Goal: Transaction & Acquisition: Obtain resource

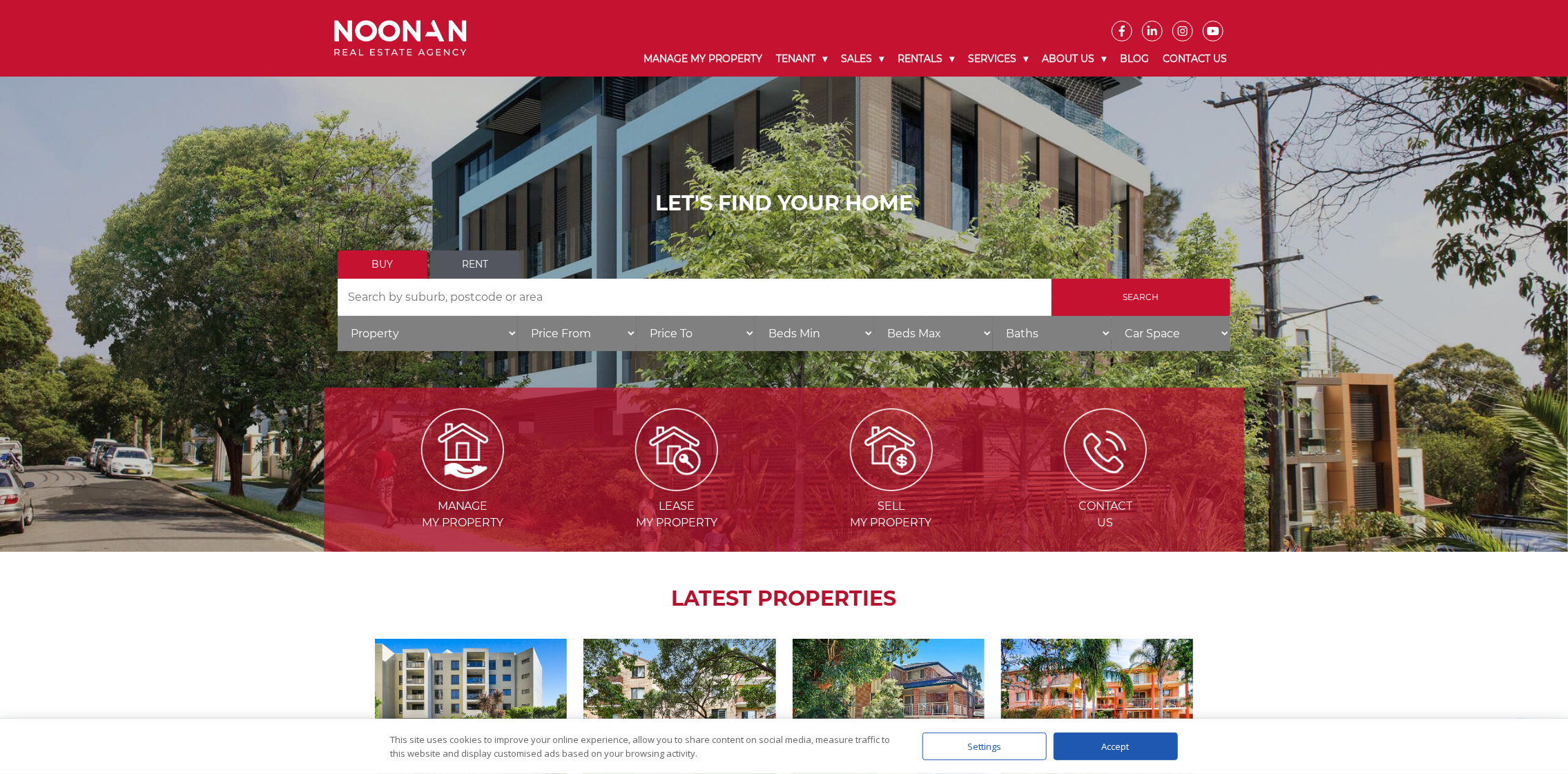
click at [448, 263] on link "Rent" at bounding box center [475, 265] width 90 height 28
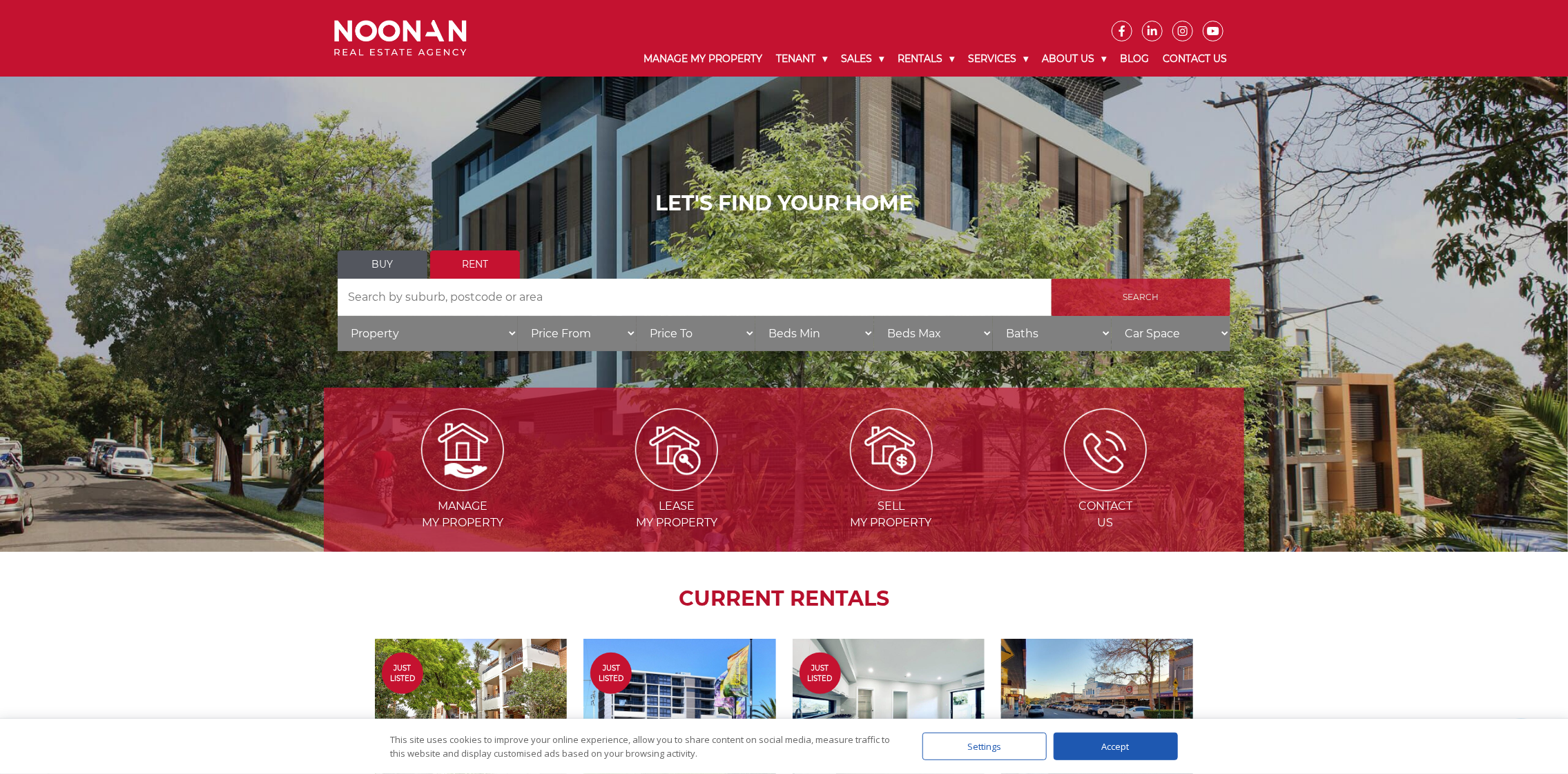
click at [1162, 296] on input "Search" at bounding box center [1141, 297] width 179 height 37
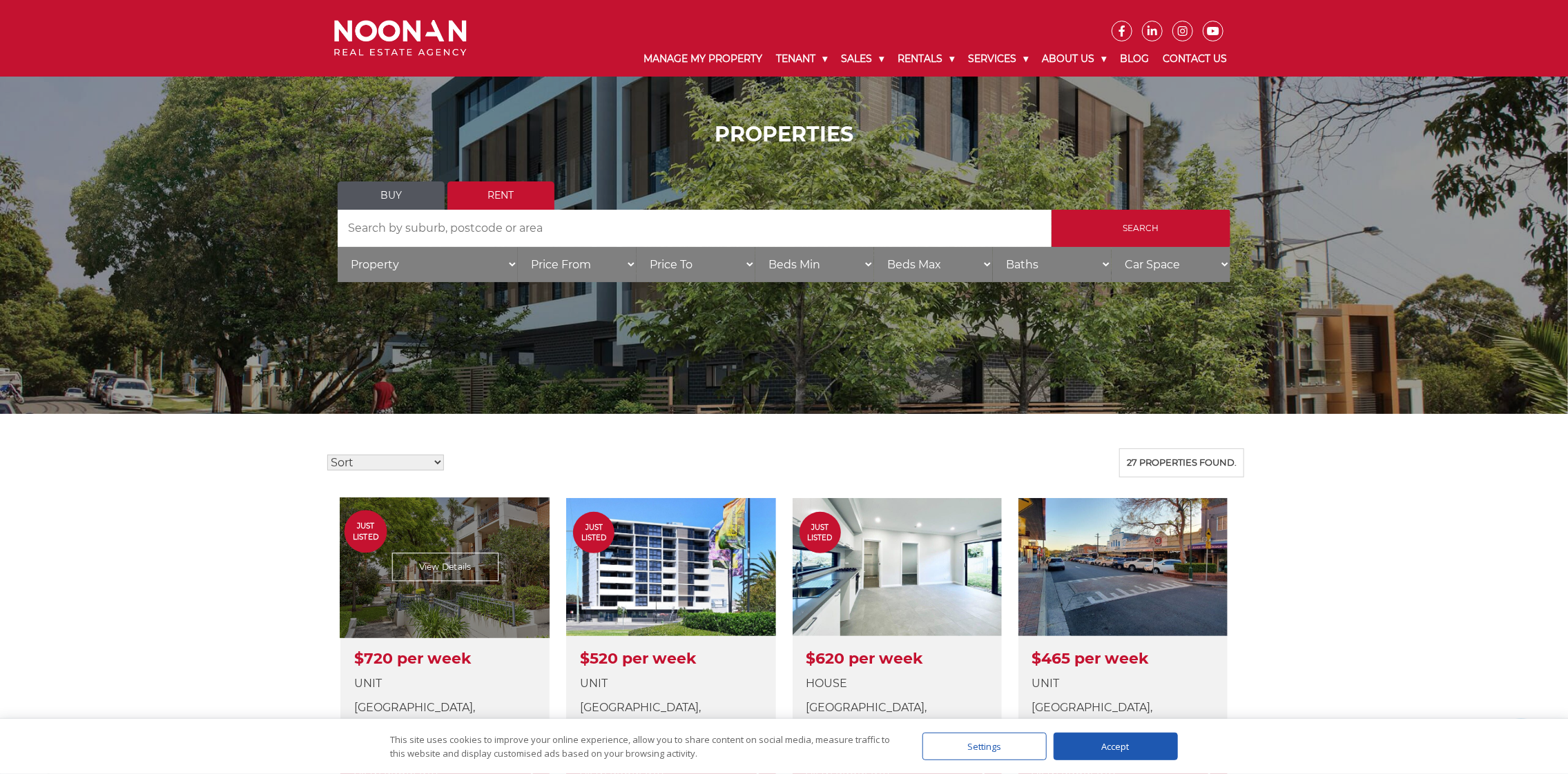
click at [459, 601] on link at bounding box center [444, 643] width 209 height 290
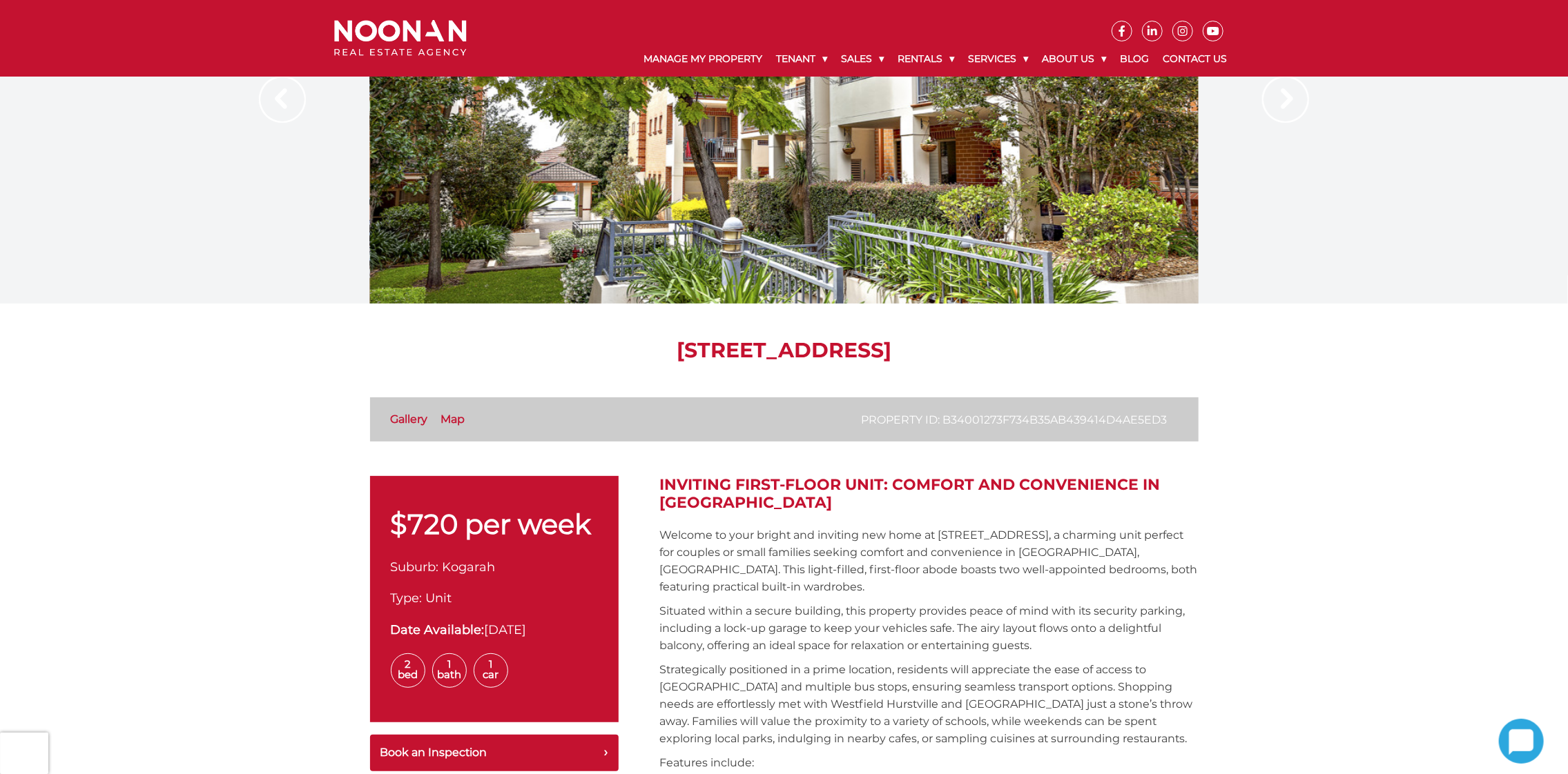
scroll to position [276, 0]
